Goal: Find contact information: Obtain details needed to contact an individual or organization

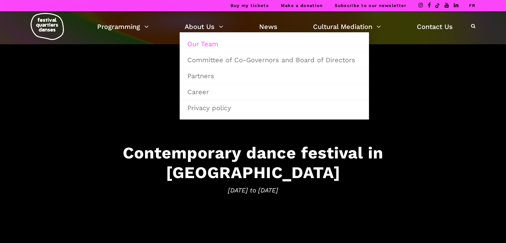
drag, startPoint x: 0, startPoint y: 0, endPoint x: 204, endPoint y: 46, distance: 208.8
click at [204, 46] on link "Our Team" at bounding box center [274, 43] width 182 height 15
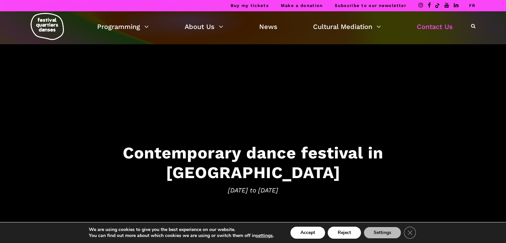
click at [441, 26] on link "Contact Us" at bounding box center [435, 26] width 36 height 11
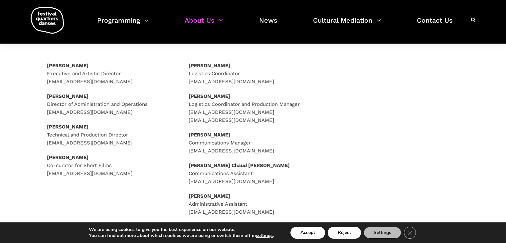
scroll to position [100, 0]
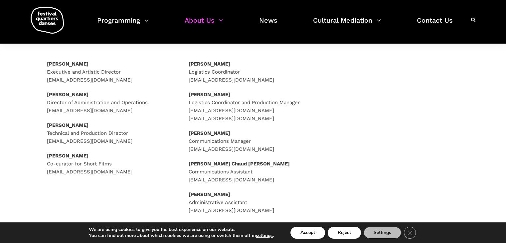
drag, startPoint x: 85, startPoint y: 94, endPoint x: 55, endPoint y: 103, distance: 31.9
click at [41, 94] on div "Rafik Hubert Sabbagh Executive and Artistic Director direction@quartiersdanses.…" at bounding box center [111, 126] width 142 height 133
copy strong "Aurélie Jurain"
drag, startPoint x: 160, startPoint y: 102, endPoint x: 115, endPoint y: 101, distance: 45.3
click at [124, 102] on p "Aurélie Jurain Director of Administration and Operations administration@quartie…" at bounding box center [111, 103] width 129 height 24
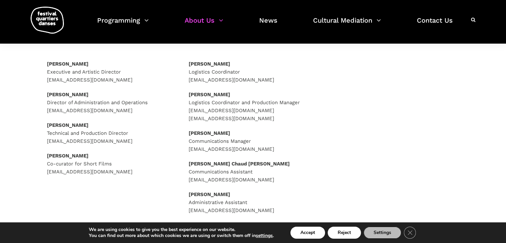
drag, startPoint x: 164, startPoint y: 106, endPoint x: 164, endPoint y: 101, distance: 5.3
click at [164, 106] on p "Aurélie Jurain Director of Administration and Operations administration@quartie…" at bounding box center [111, 103] width 129 height 24
drag, startPoint x: 154, startPoint y: 128, endPoint x: 155, endPoint y: 104, distance: 24.0
click at [154, 125] on p "Rasmus Sylvest Technical and Production Director directionproduction@quartiersd…" at bounding box center [111, 133] width 129 height 24
drag, startPoint x: 155, startPoint y: 100, endPoint x: 123, endPoint y: 100, distance: 32.6
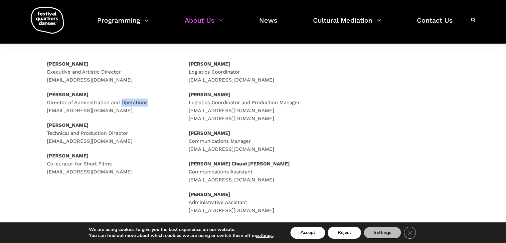
click at [123, 100] on p "Aurélie Jurain Director of Administration and Operations administration@quartie…" at bounding box center [111, 103] width 129 height 24
copy p "Operations"
drag, startPoint x: 111, startPoint y: 103, endPoint x: 75, endPoint y: 104, distance: 36.0
click at [75, 104] on p "Aurélie Jurain Director of Administration and Operations administration@quartie…" at bounding box center [111, 103] width 129 height 24
copy p "Administration"
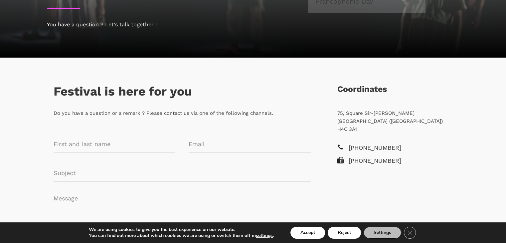
scroll to position [100, 0]
